Goal: Check status: Check status

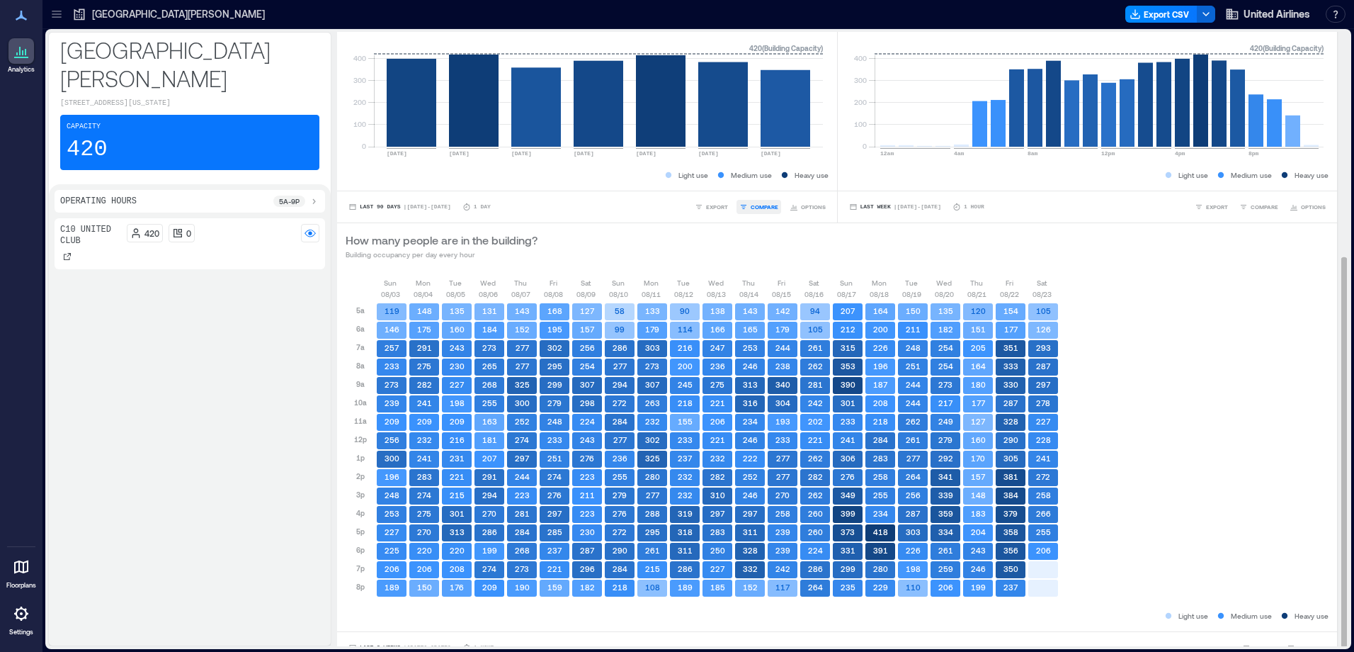
scroll to position [353, 0]
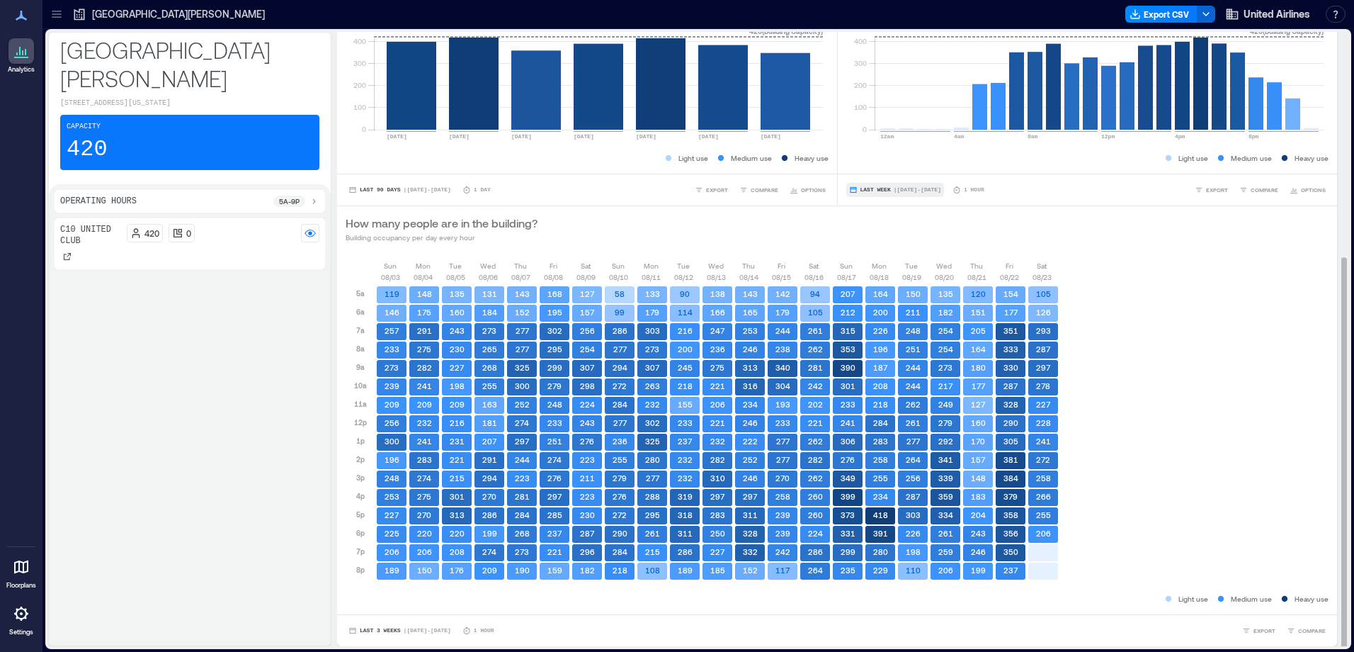
click at [900, 190] on span "| [DATE] - [DATE]" at bounding box center [917, 190] width 47 height 0
click at [875, 169] on button "Custom" at bounding box center [869, 163] width 36 height 17
click at [645, 244] on div "How many people are in the building? Building occupancy per day every hour" at bounding box center [837, 228] width 1000 height 45
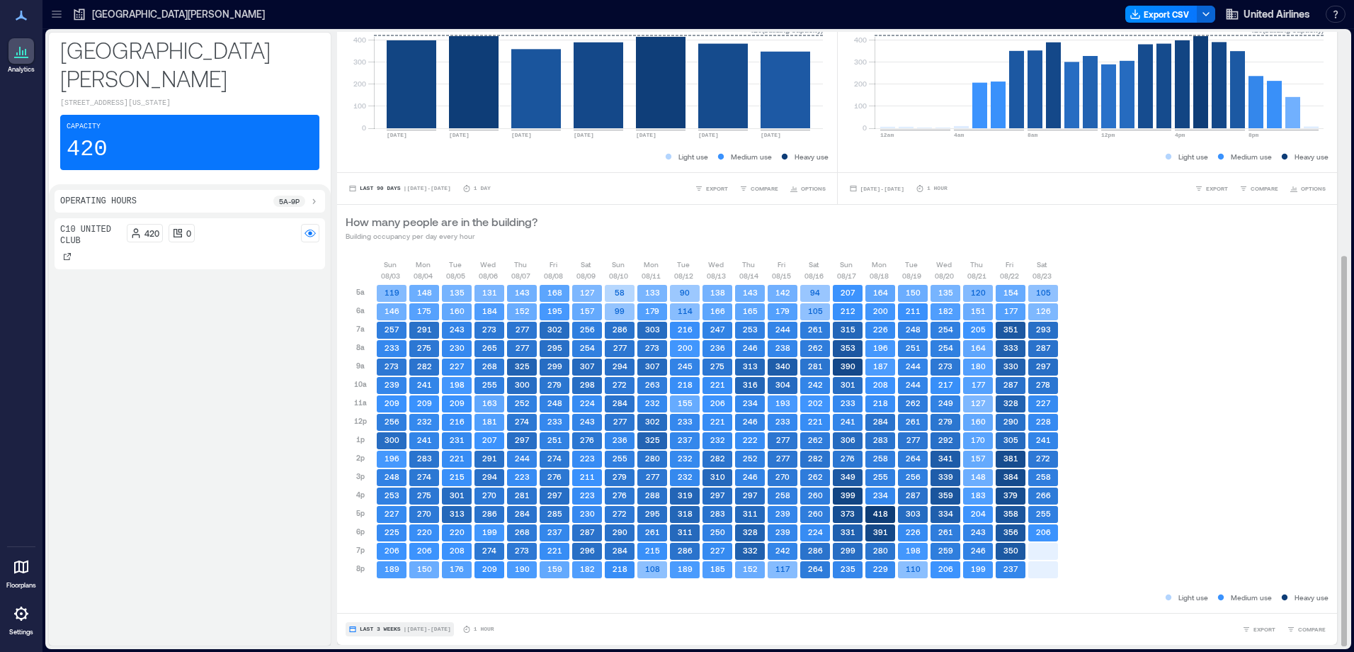
click at [429, 629] on span "| [DATE] - [DATE]" at bounding box center [427, 629] width 47 height 0
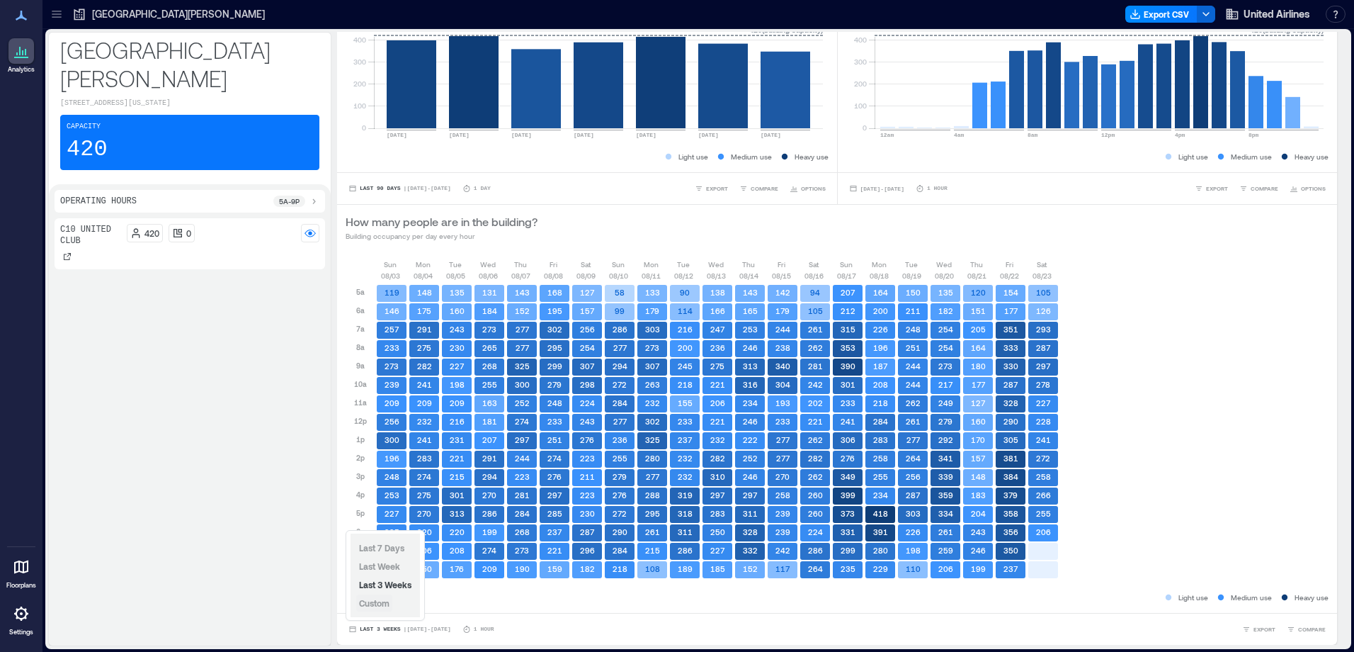
click at [385, 606] on span "Custom" at bounding box center [374, 603] width 30 height 10
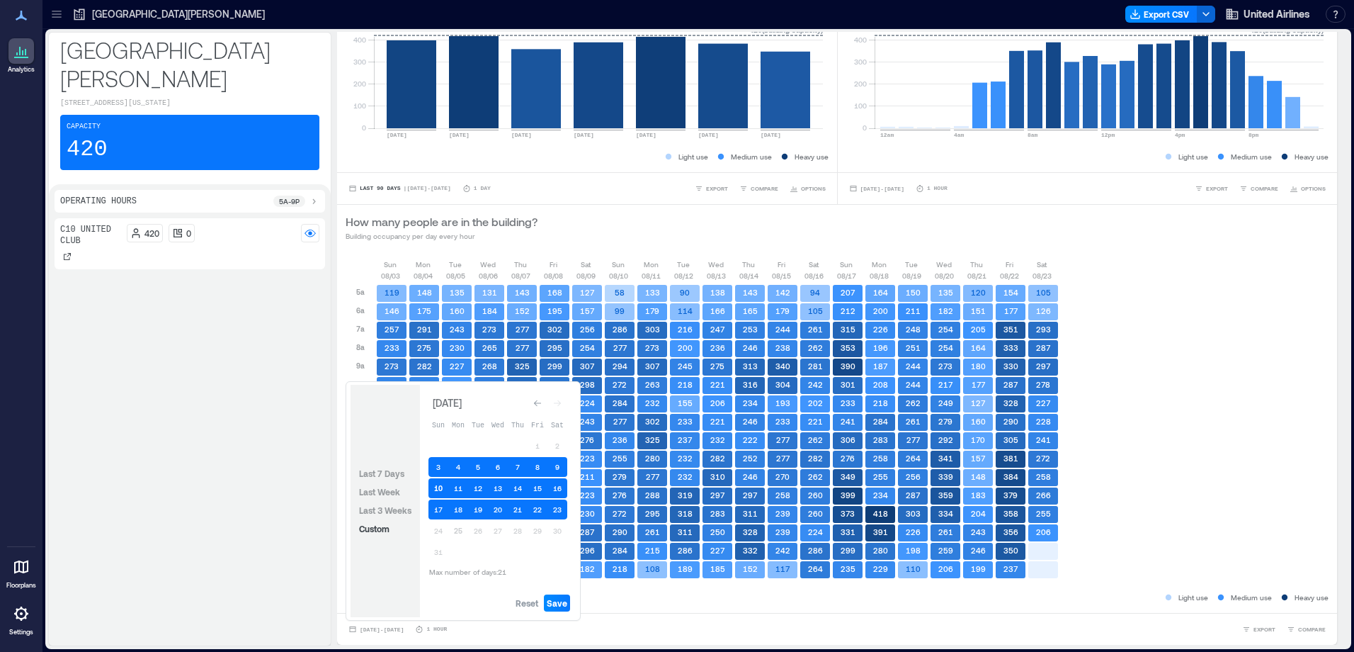
click at [444, 487] on button "10" at bounding box center [439, 488] width 20 height 20
click at [439, 494] on button "10" at bounding box center [439, 488] width 20 height 20
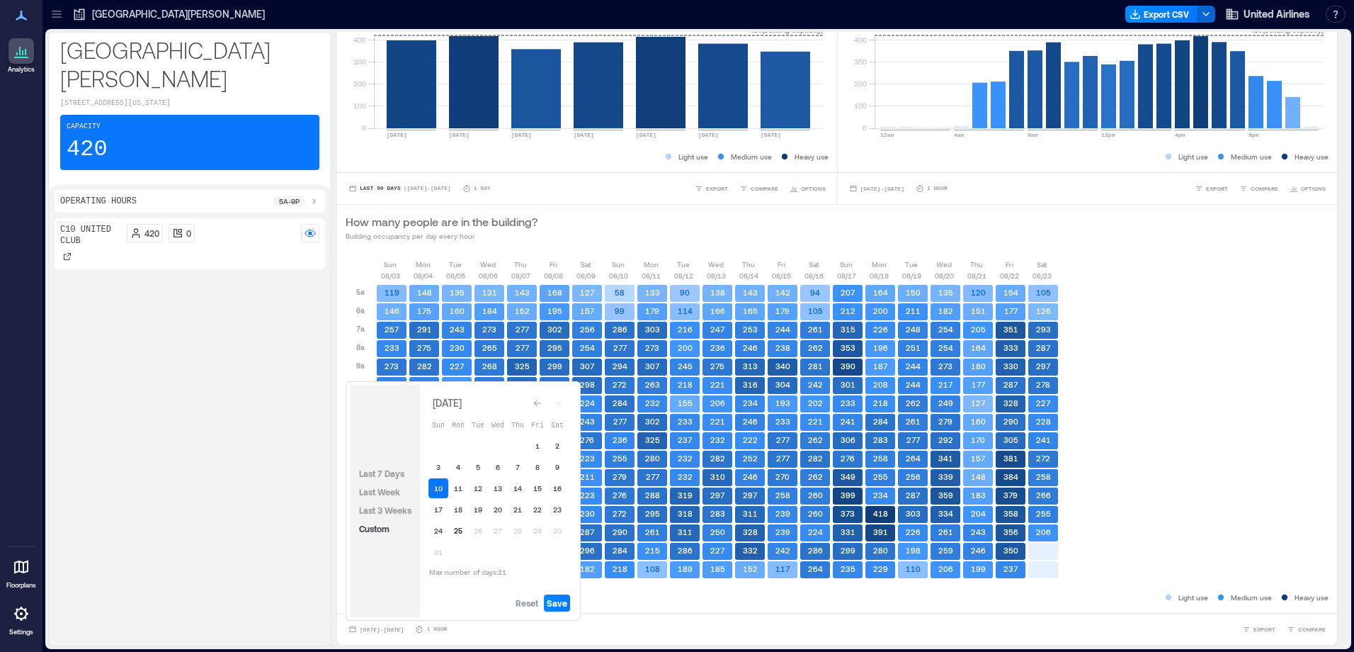
click at [461, 533] on button "25" at bounding box center [458, 531] width 20 height 20
click at [562, 607] on span "Save" at bounding box center [557, 602] width 21 height 11
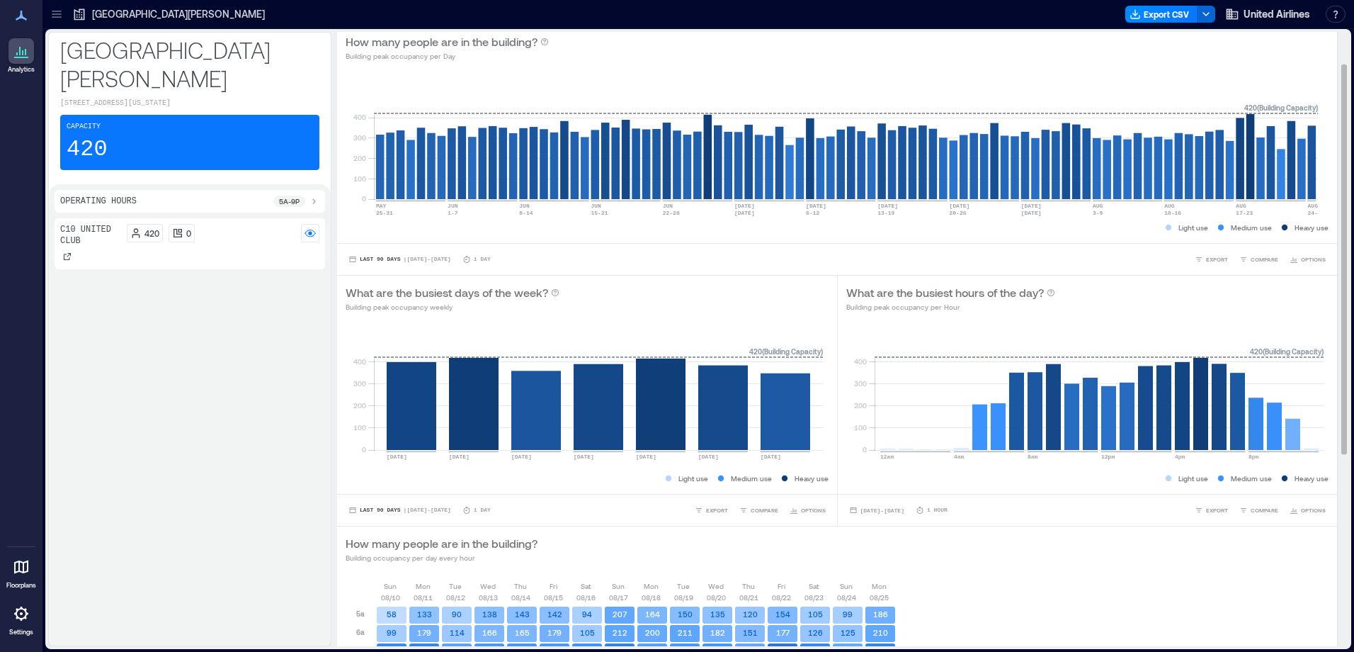
scroll to position [0, 0]
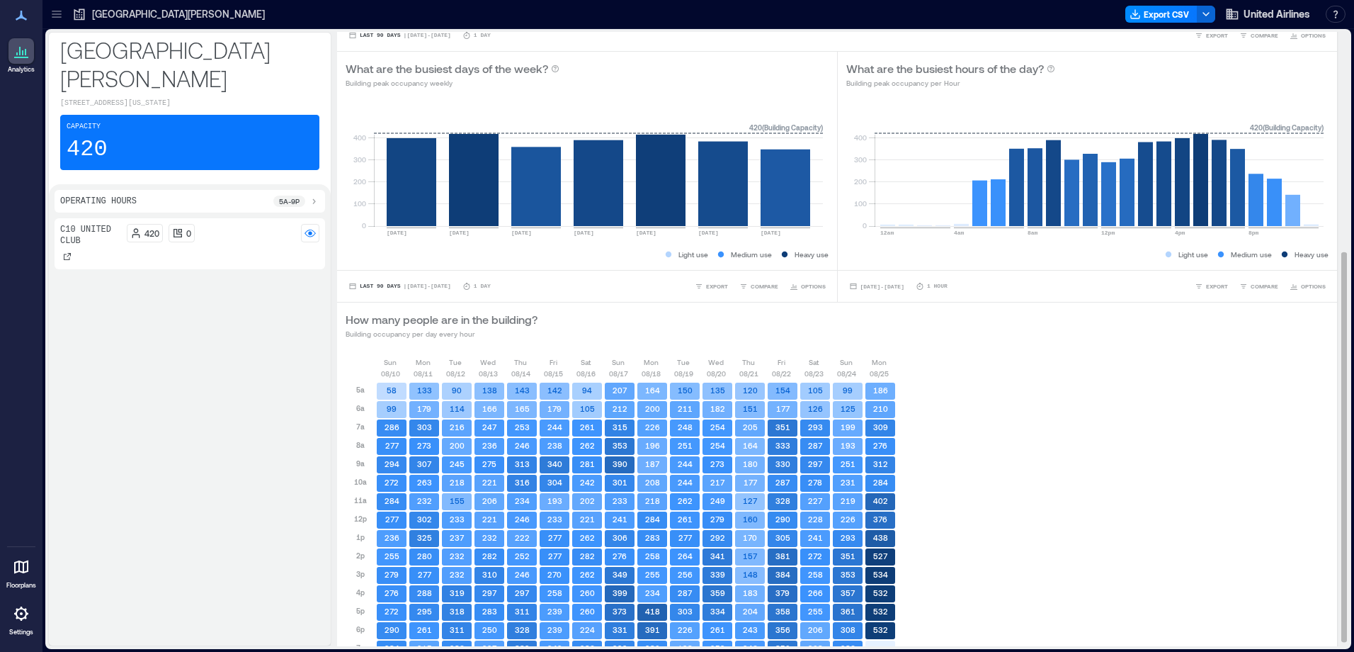
scroll to position [353, 0]
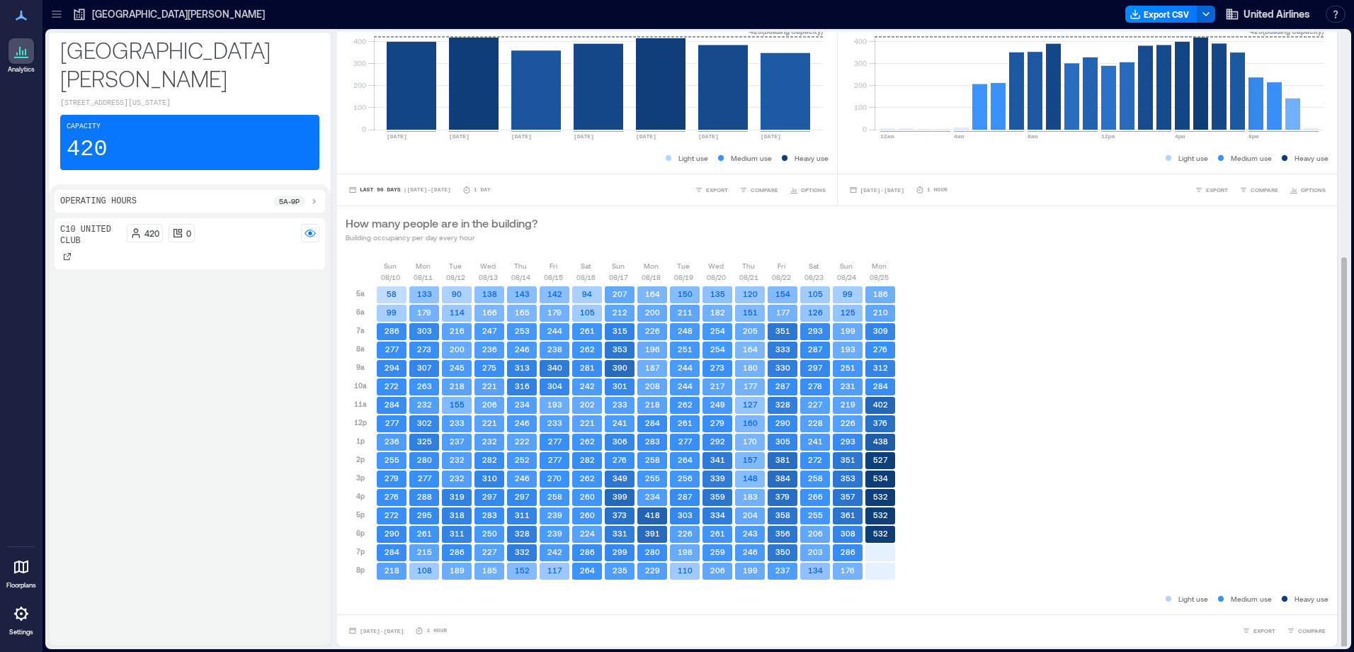
drag, startPoint x: 1014, startPoint y: 413, endPoint x: 893, endPoint y: 454, distance: 127.9
click at [1014, 413] on div "[DATE] [DATE] [DATE] [DATE] [DATE] [DATE] [DATE] [DATE] [DATE] [DATE] [DATE] [D…" at bounding box center [837, 426] width 983 height 332
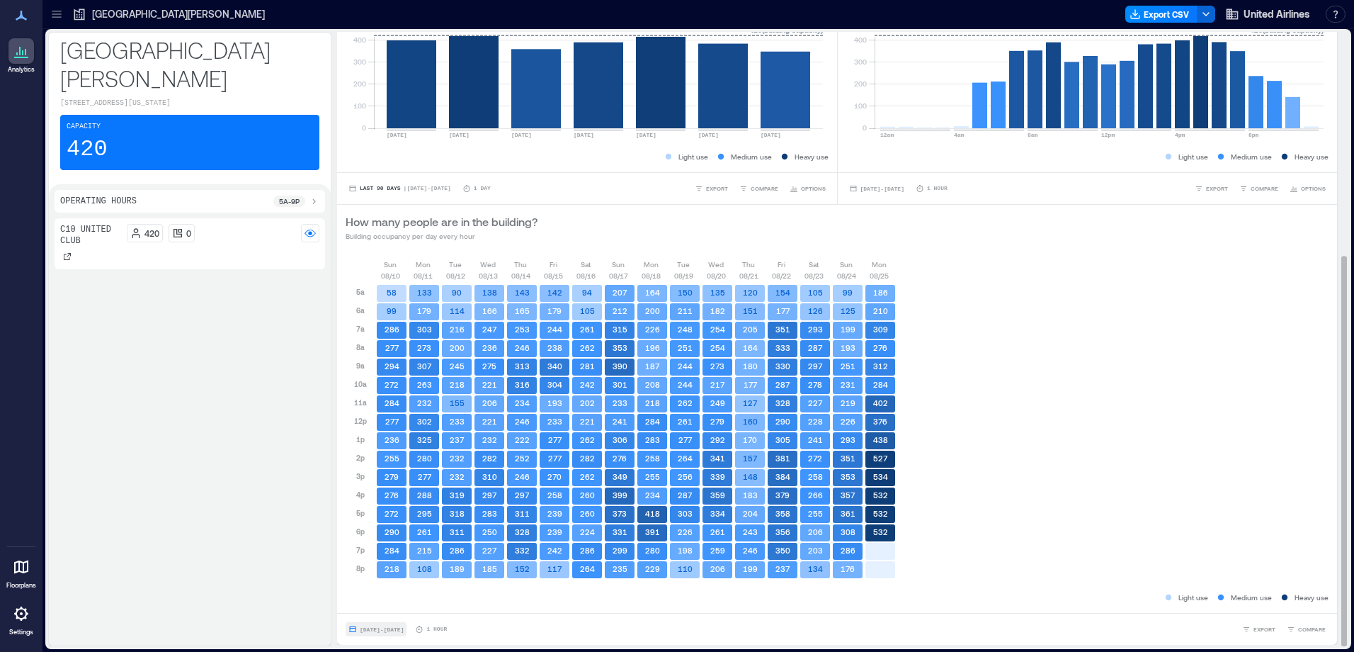
click at [404, 625] on span "[DATE] - [DATE]" at bounding box center [382, 629] width 44 height 9
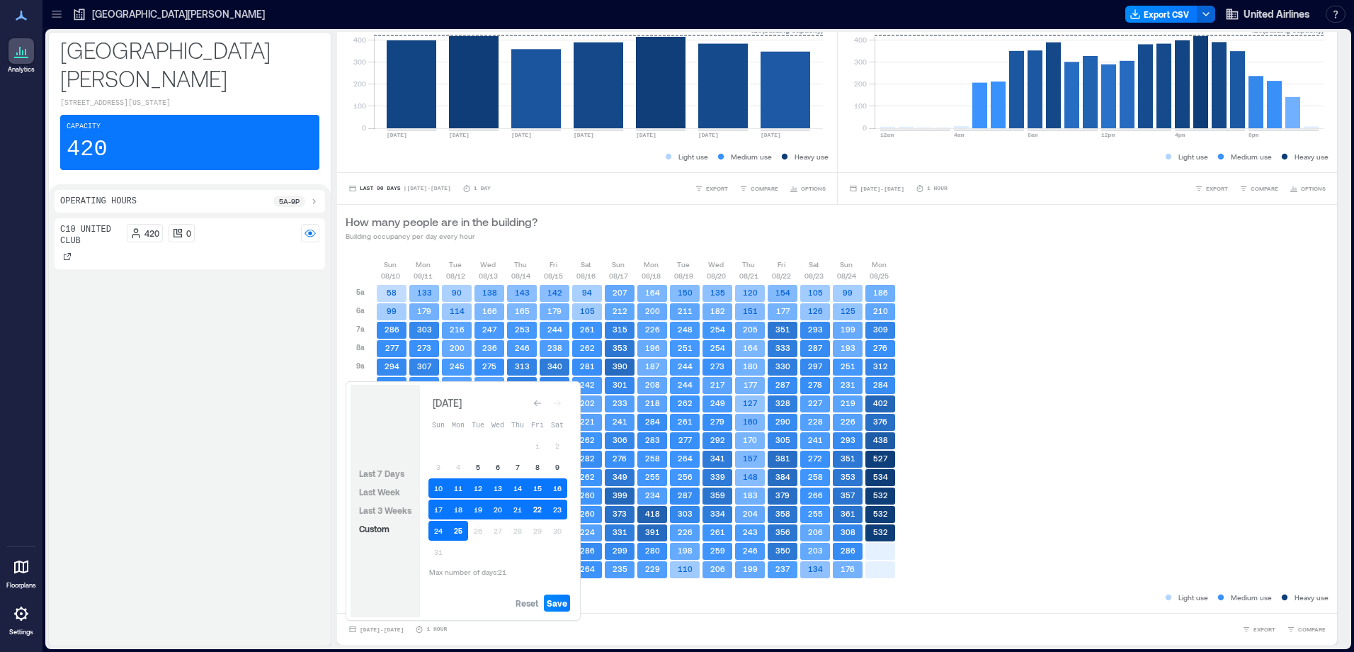
click at [533, 509] on button "22" at bounding box center [538, 509] width 20 height 20
click at [556, 604] on span "Save" at bounding box center [557, 602] width 21 height 11
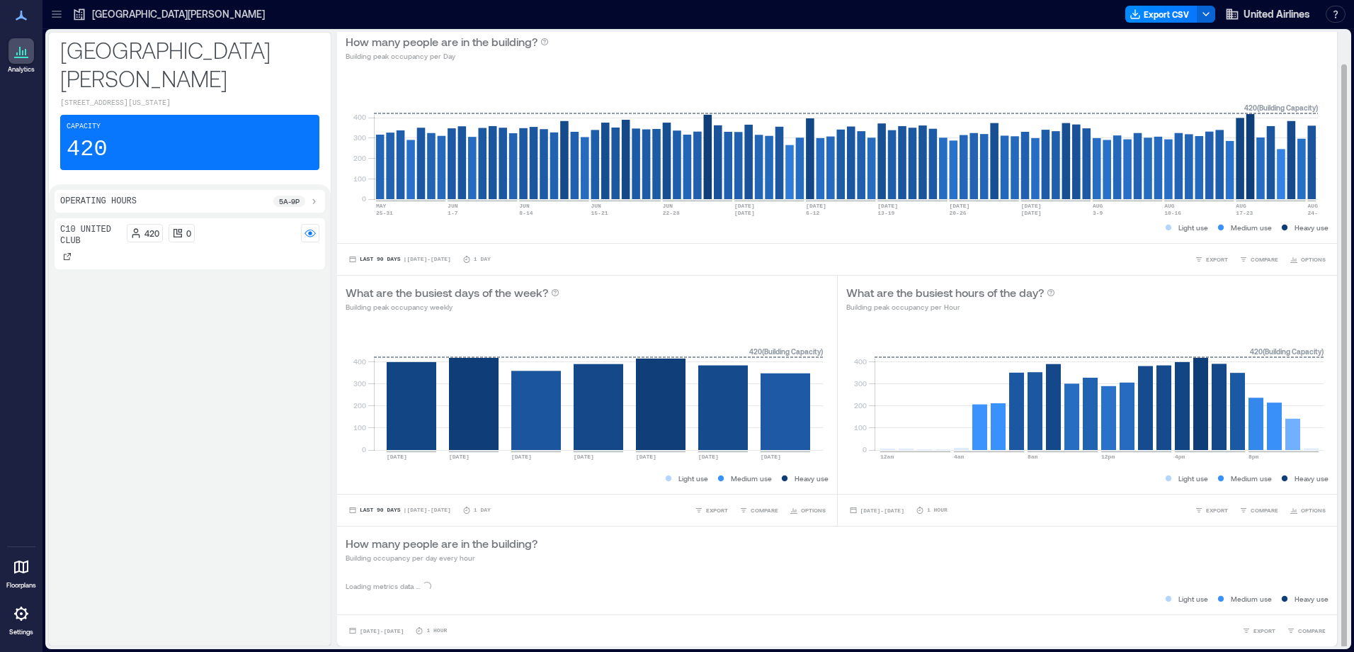
scroll to position [0, 0]
click at [611, 562] on div "How many people are in the building? Building occupancy per day every hour" at bounding box center [837, 549] width 983 height 28
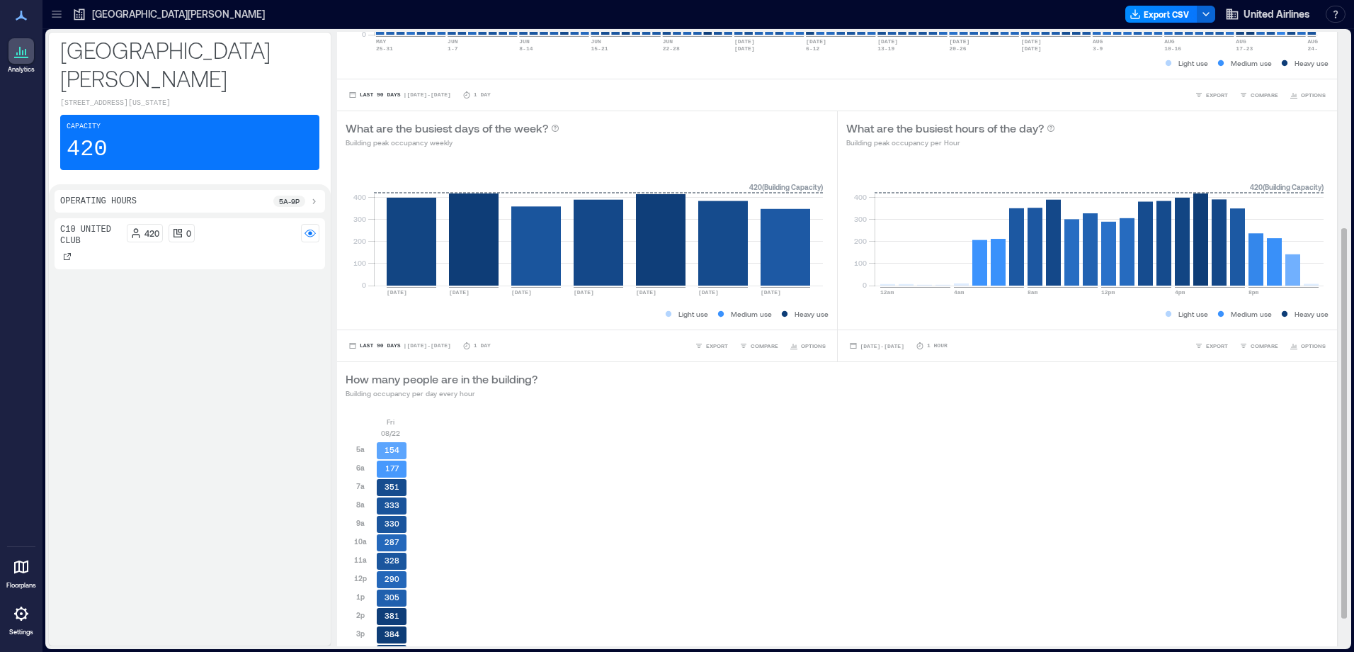
scroll to position [353, 0]
